Goal: Find specific page/section: Find specific page/section

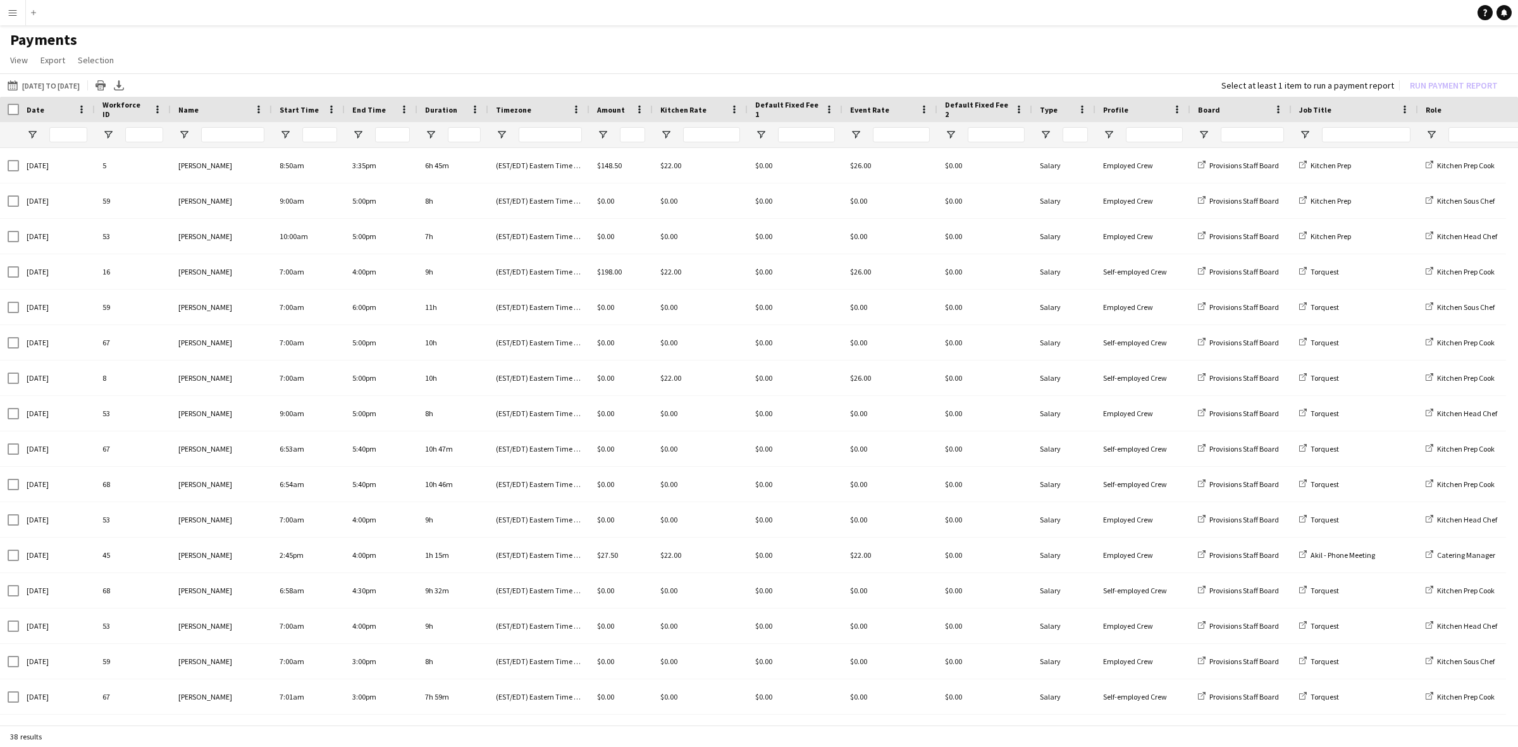
click at [17, 19] on button "Menu" at bounding box center [12, 12] width 25 height 25
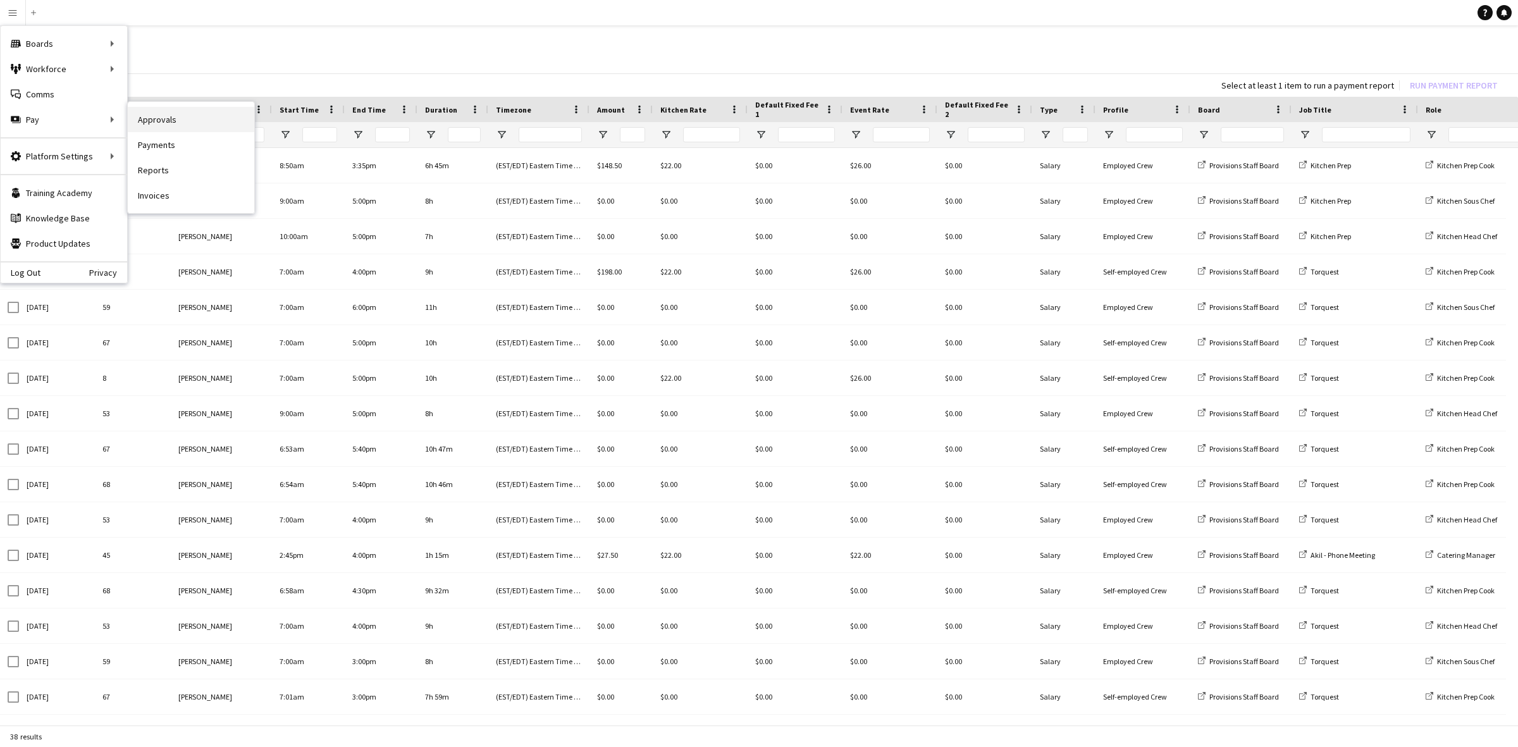
click at [162, 121] on link "Approvals" at bounding box center [191, 119] width 126 height 25
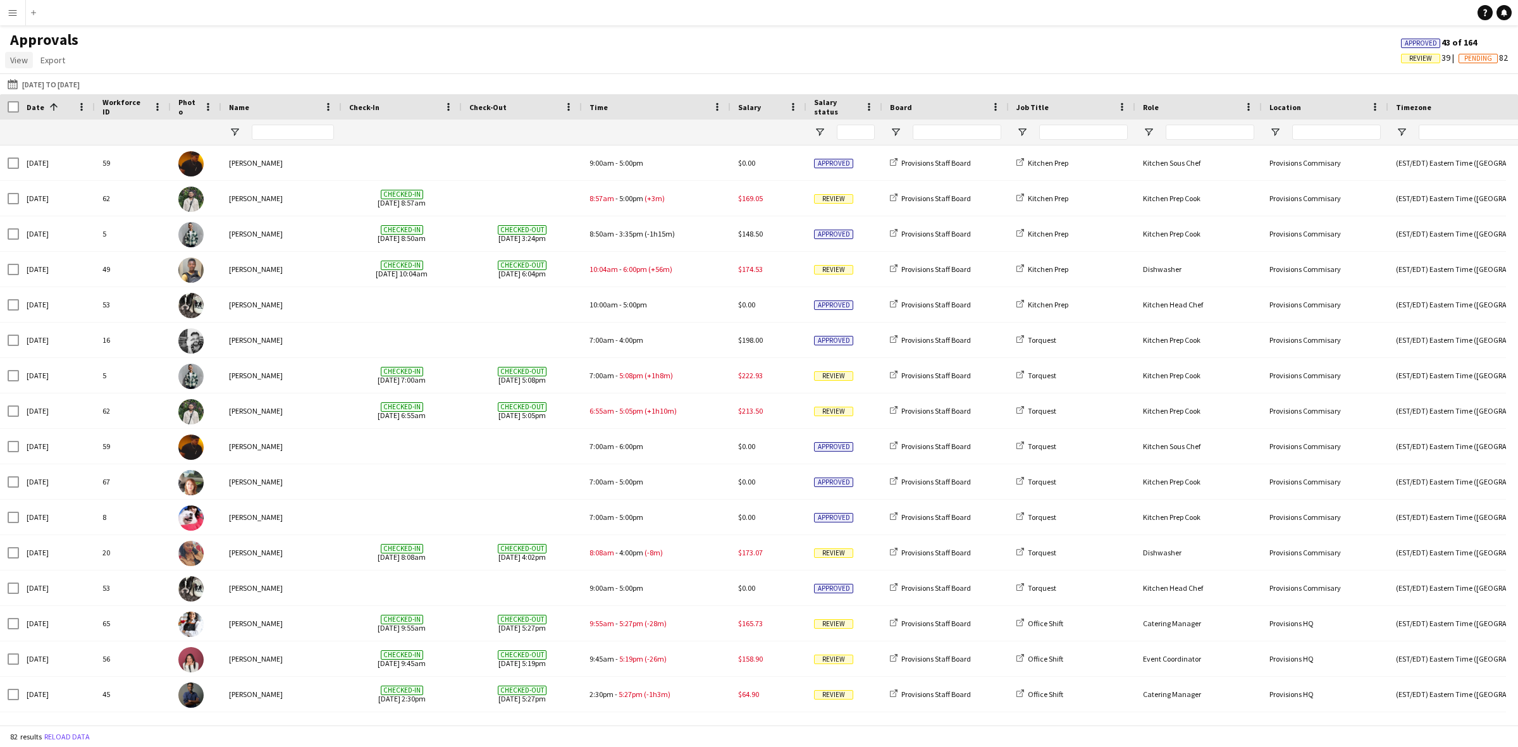
click at [19, 56] on span "View" at bounding box center [19, 59] width 18 height 11
click at [15, 18] on button "Menu" at bounding box center [12, 12] width 25 height 25
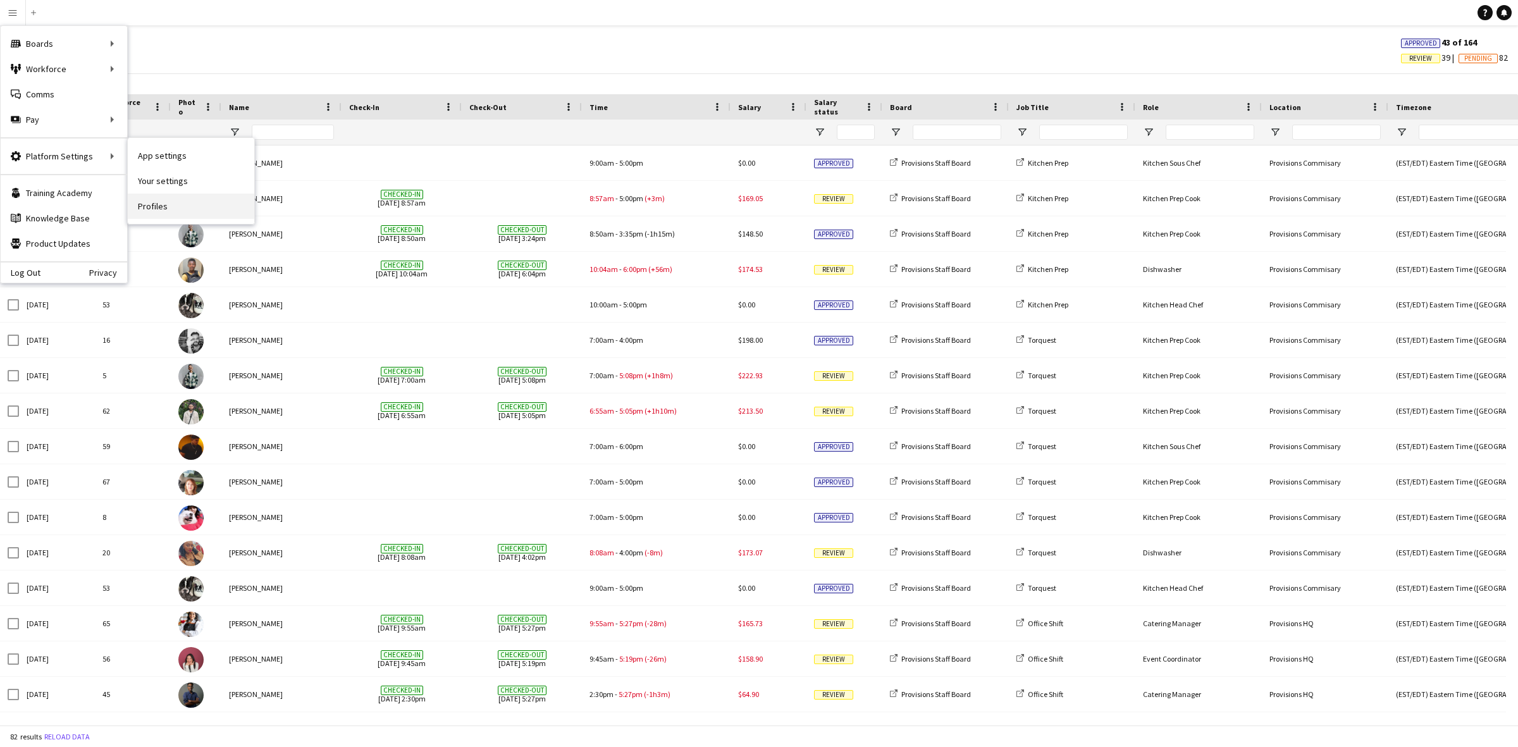
click at [160, 202] on link "Profiles" at bounding box center [191, 206] width 126 height 25
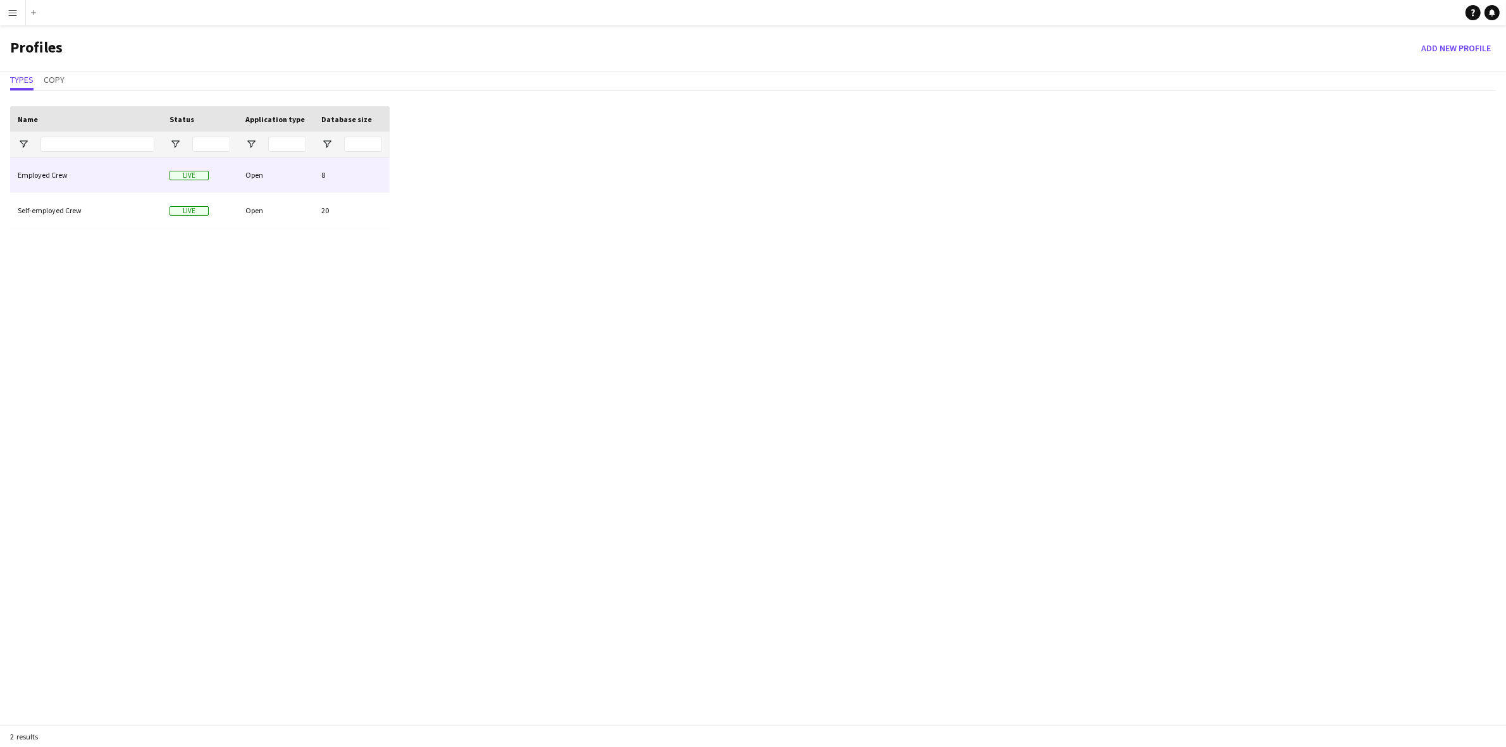
click at [78, 180] on div "Employed Crew" at bounding box center [86, 174] width 152 height 35
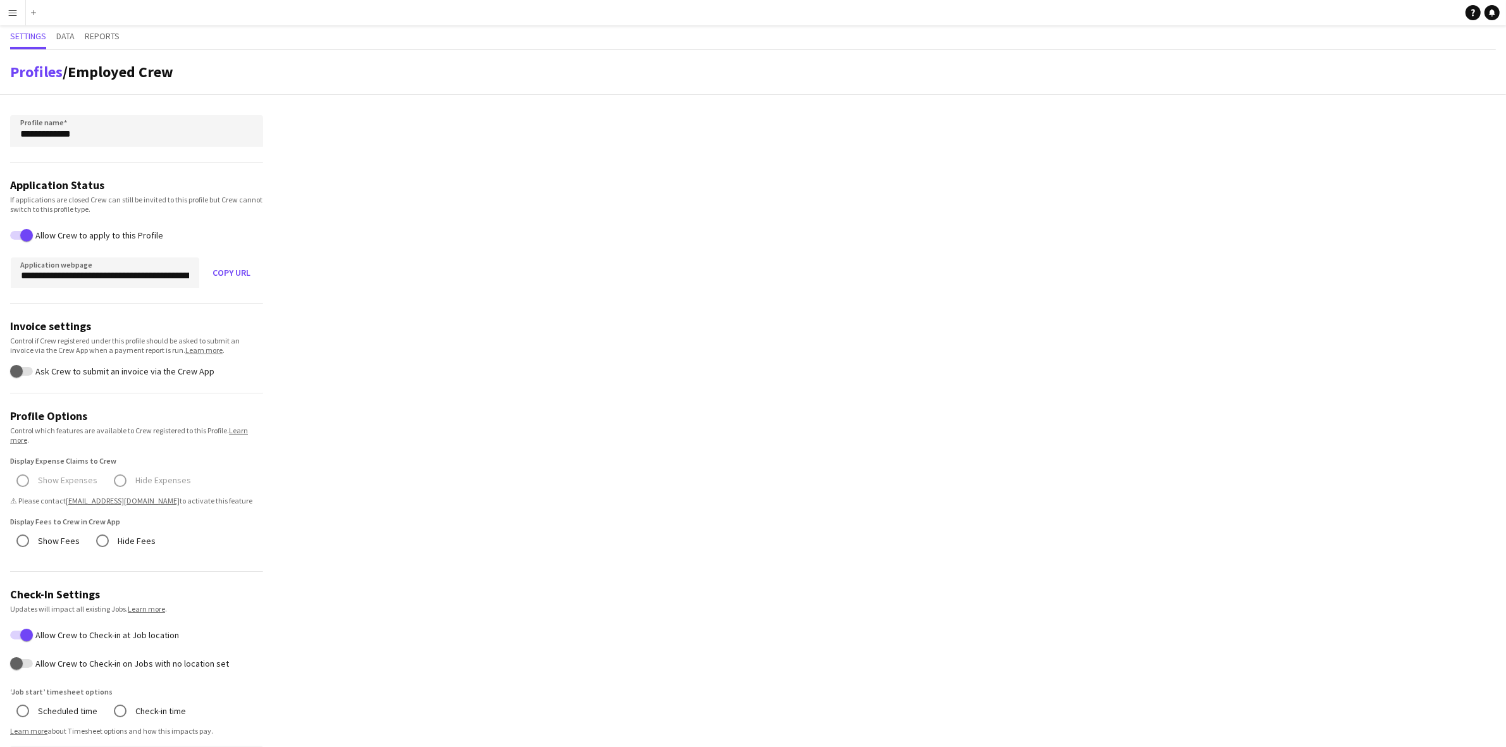
click at [16, 11] on app-icon "Menu" at bounding box center [13, 13] width 10 height 10
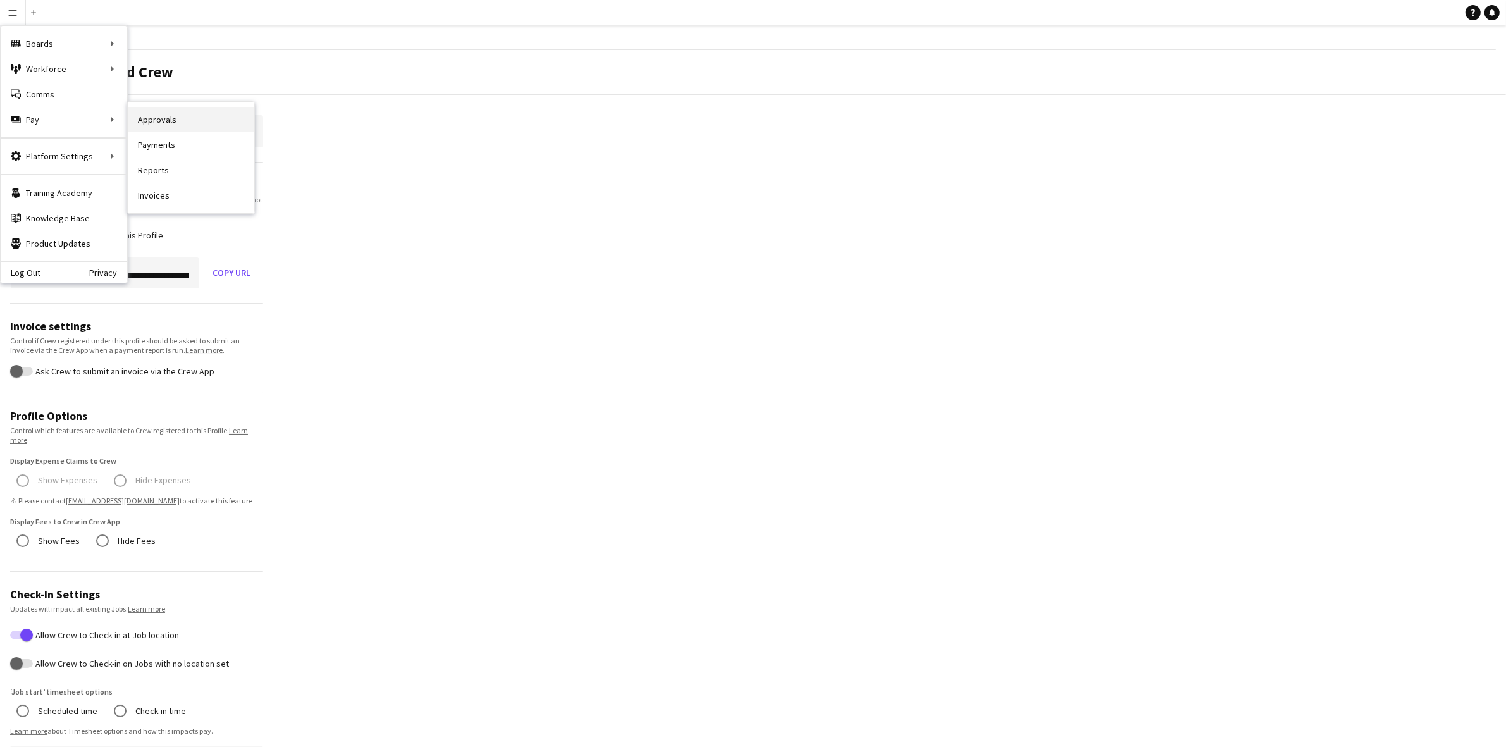
click at [164, 115] on link "Approvals" at bounding box center [191, 119] width 126 height 25
